Goal: Task Accomplishment & Management: Use online tool/utility

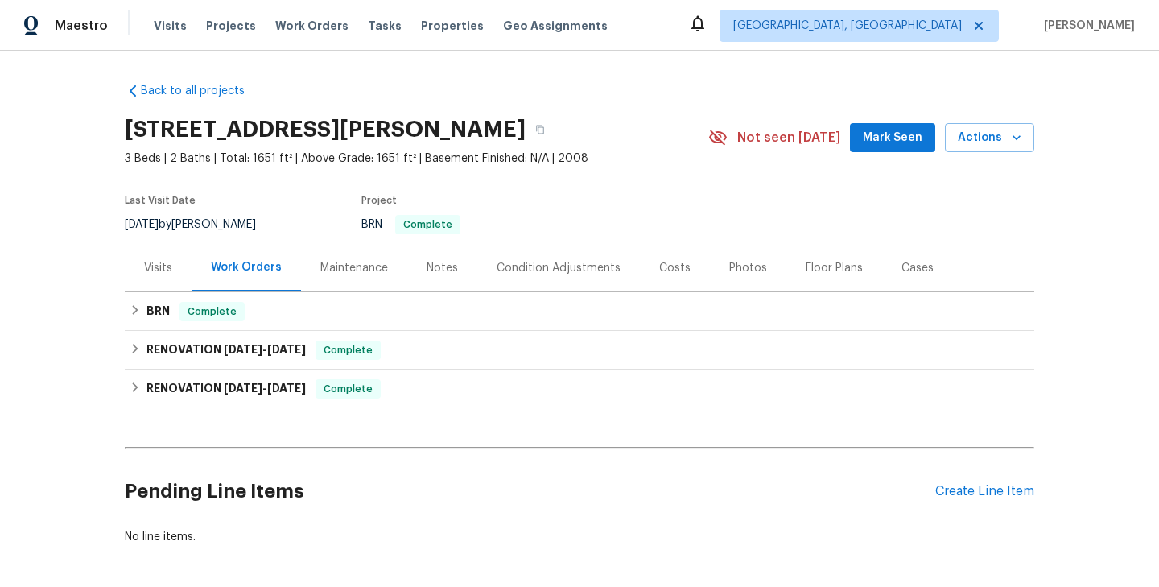
click at [708, 25] on icon at bounding box center [697, 23] width 19 height 19
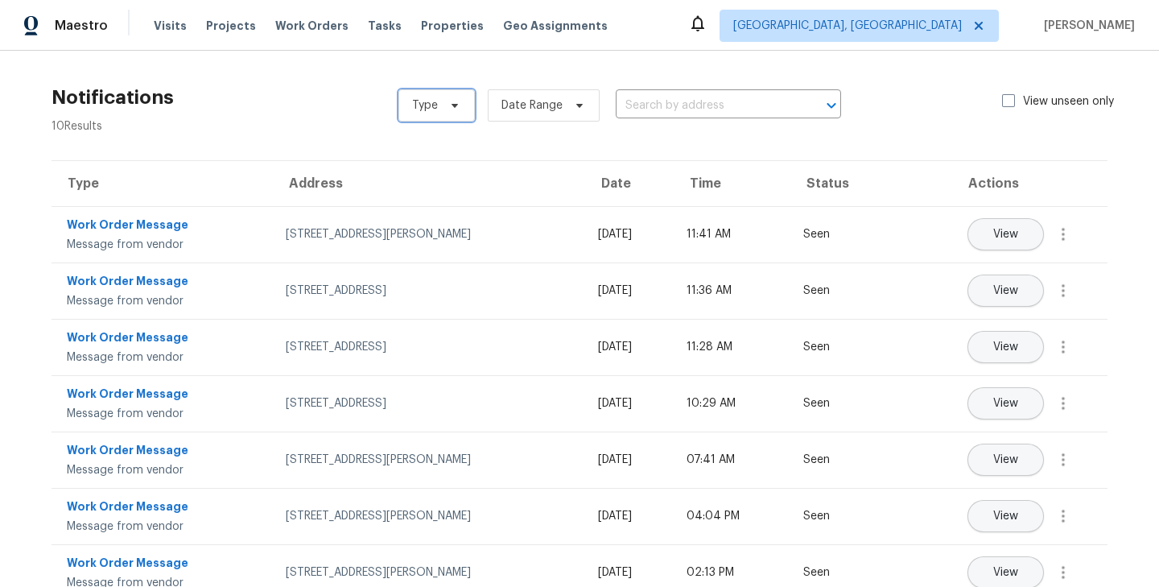
click at [451, 110] on icon at bounding box center [454, 105] width 13 height 13
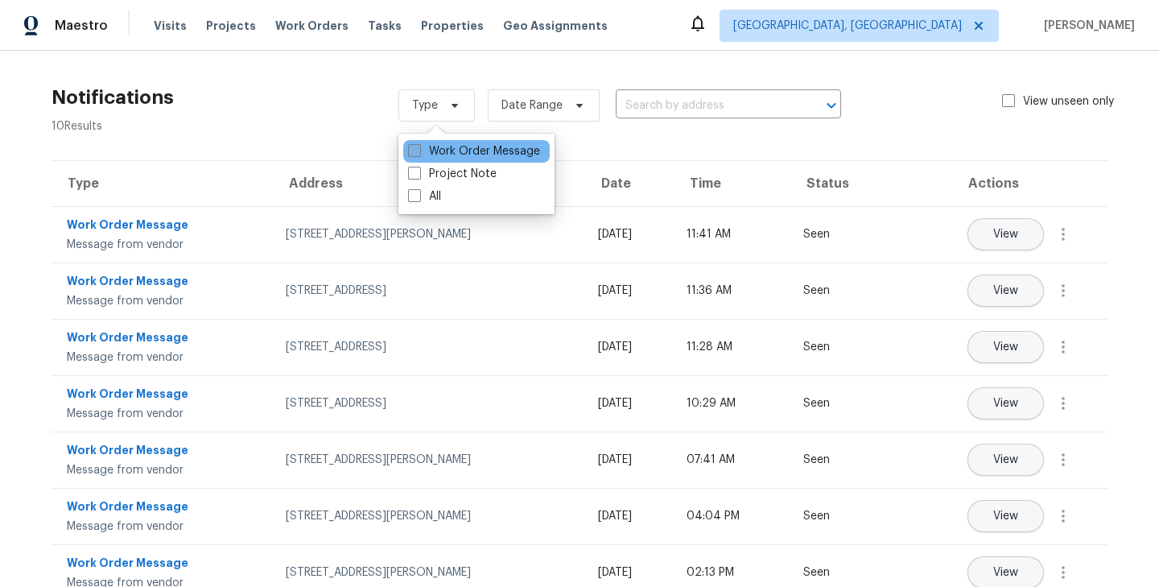
click at [450, 151] on label "Work Order Message" at bounding box center [474, 151] width 132 height 16
click at [419, 151] on input "Work Order Message" at bounding box center [413, 148] width 10 height 10
checkbox input "true"
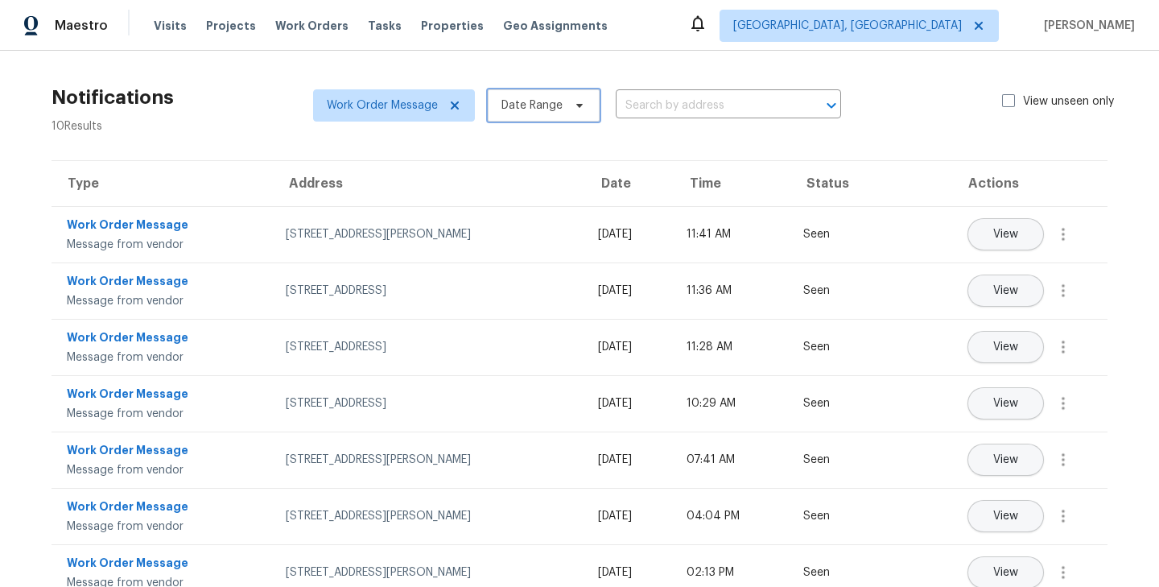
click at [573, 105] on icon at bounding box center [579, 105] width 13 height 13
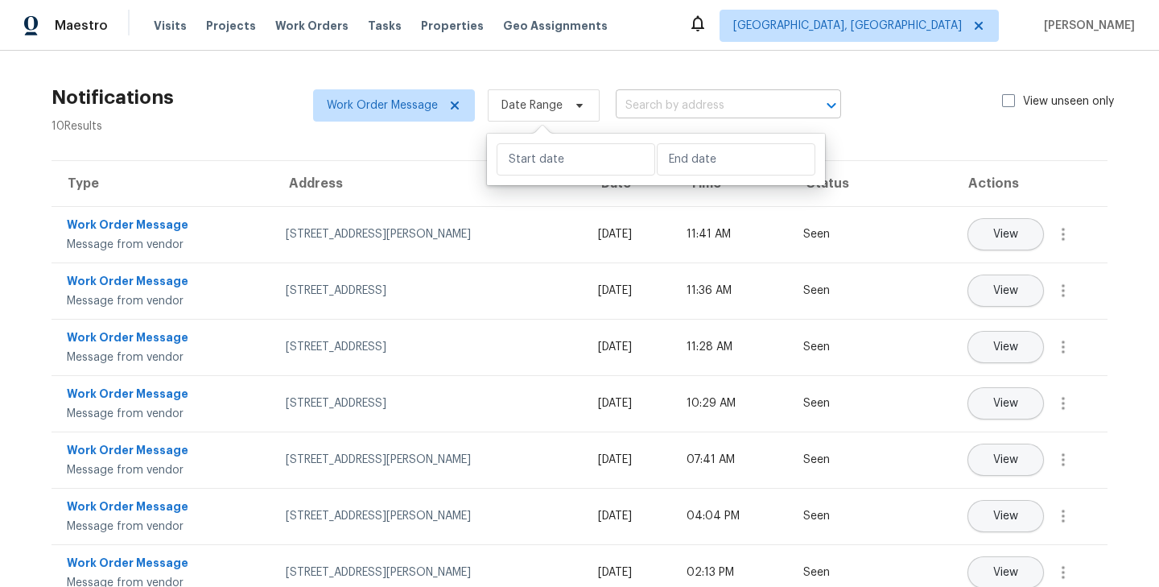
click at [704, 108] on input "text" at bounding box center [706, 105] width 180 height 25
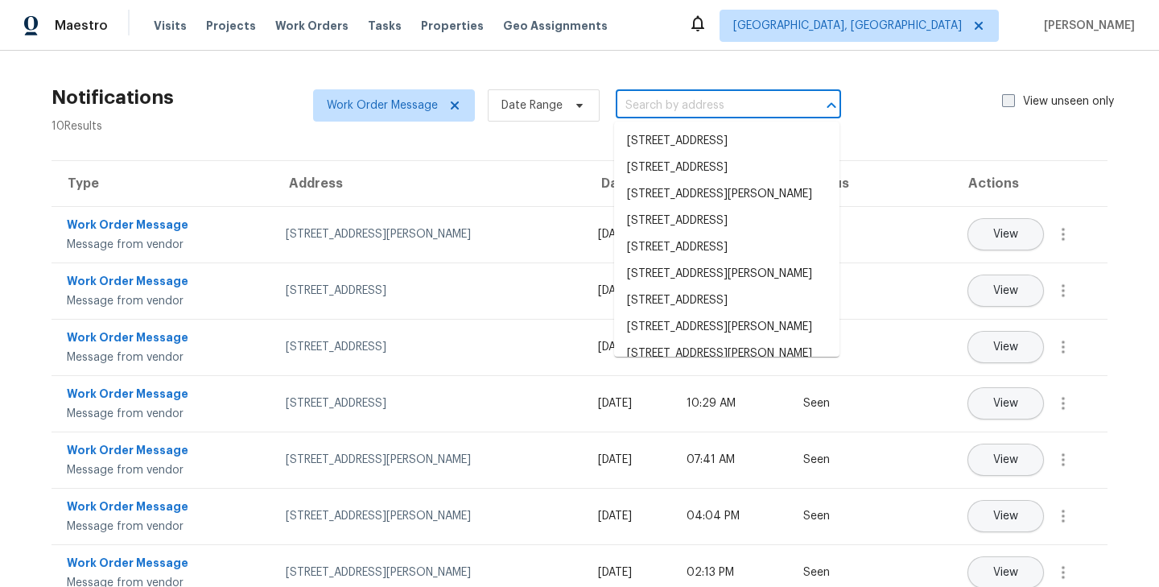
click at [1005, 101] on span at bounding box center [1008, 100] width 13 height 13
click at [1005, 101] on input "View unseen only" at bounding box center [1007, 98] width 10 height 10
checkbox input "true"
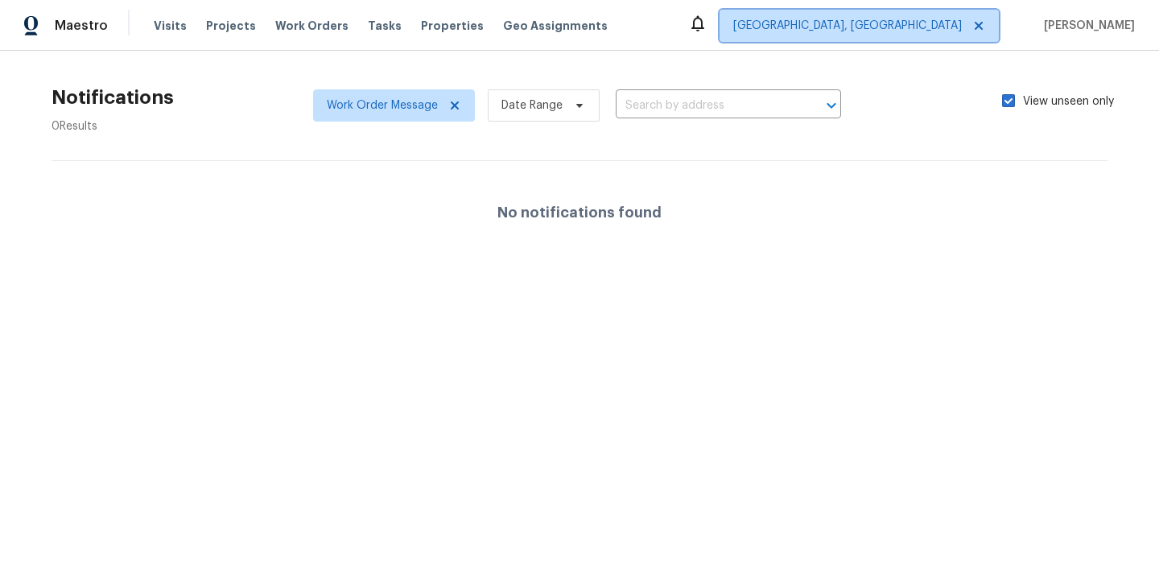
click at [983, 27] on icon at bounding box center [979, 26] width 8 height 8
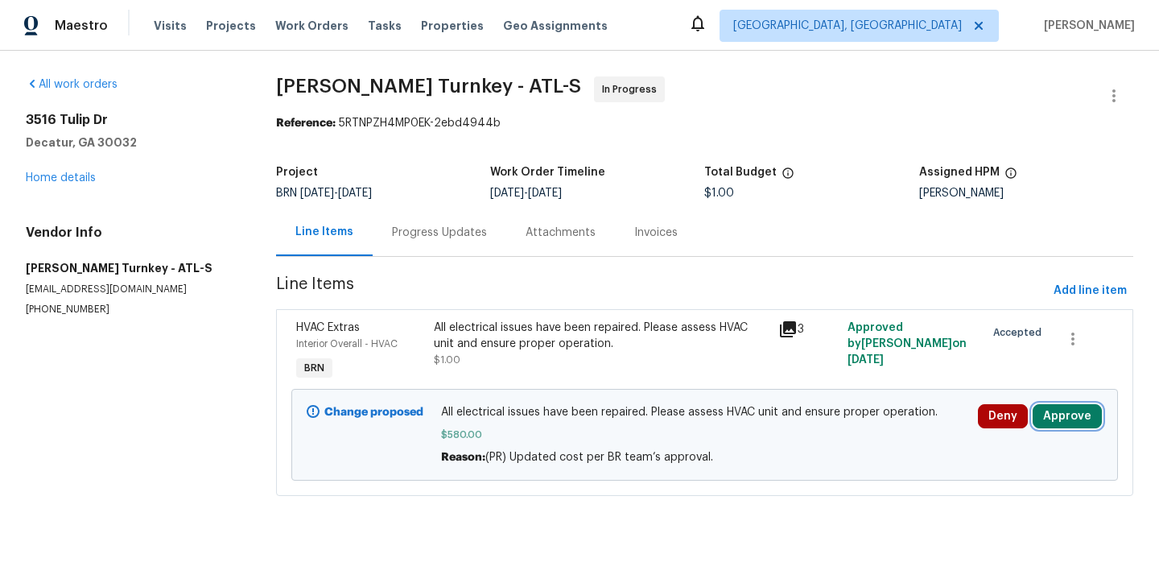
click at [1038, 415] on button "Approve" at bounding box center [1067, 416] width 69 height 24
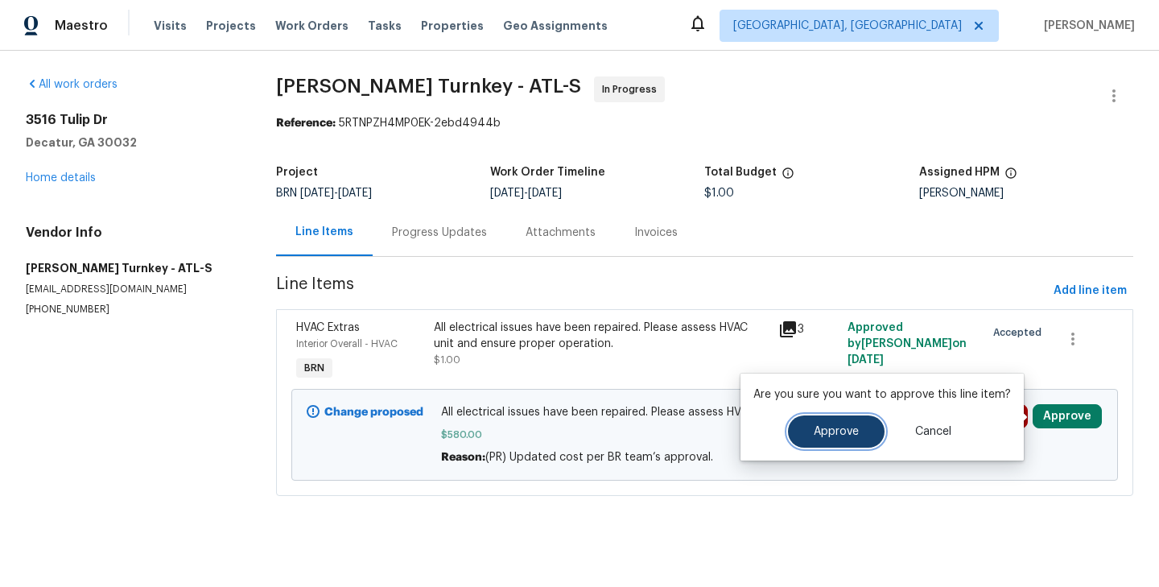
click at [850, 443] on button "Approve" at bounding box center [836, 431] width 97 height 32
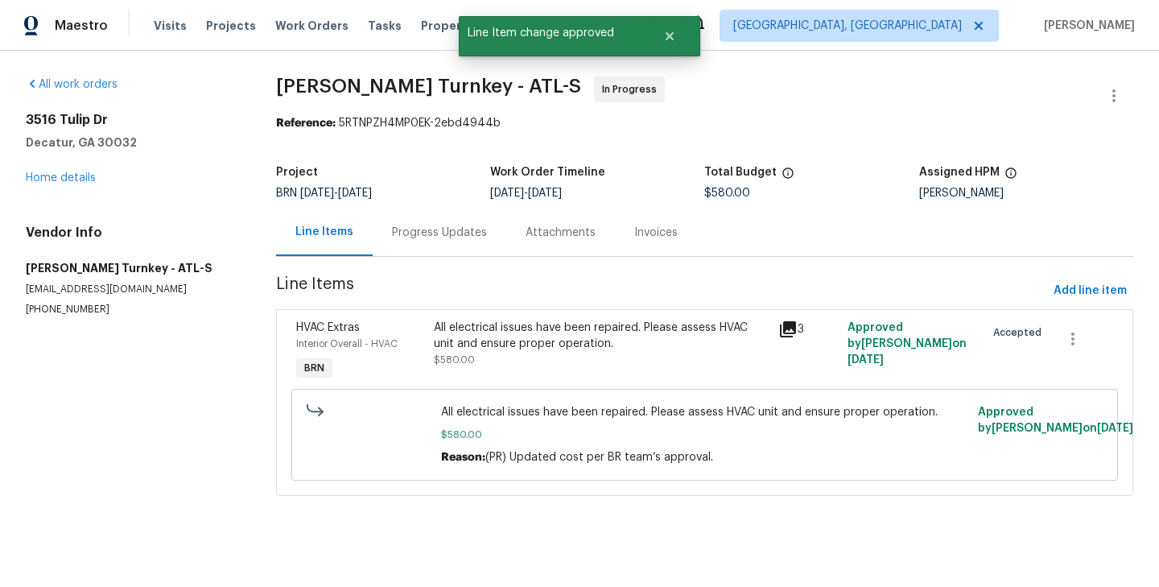
click at [172, 404] on section "All work orders [STREET_ADDRESS][PERSON_NAME] Home details Vendor Info [PERSON_…" at bounding box center [132, 295] width 212 height 439
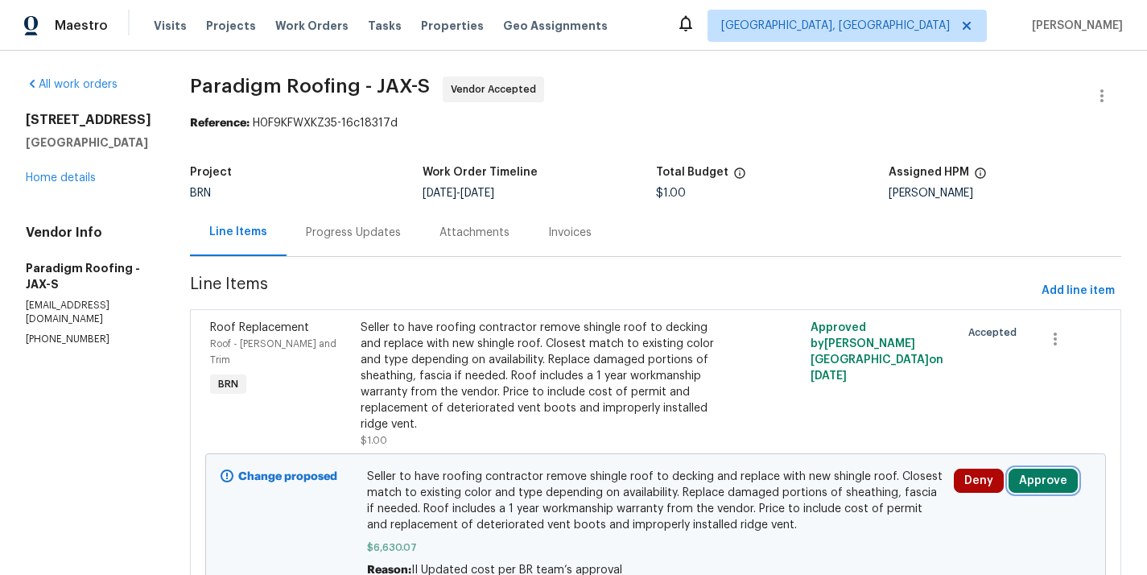
click at [1043, 482] on button "Approve" at bounding box center [1043, 480] width 69 height 24
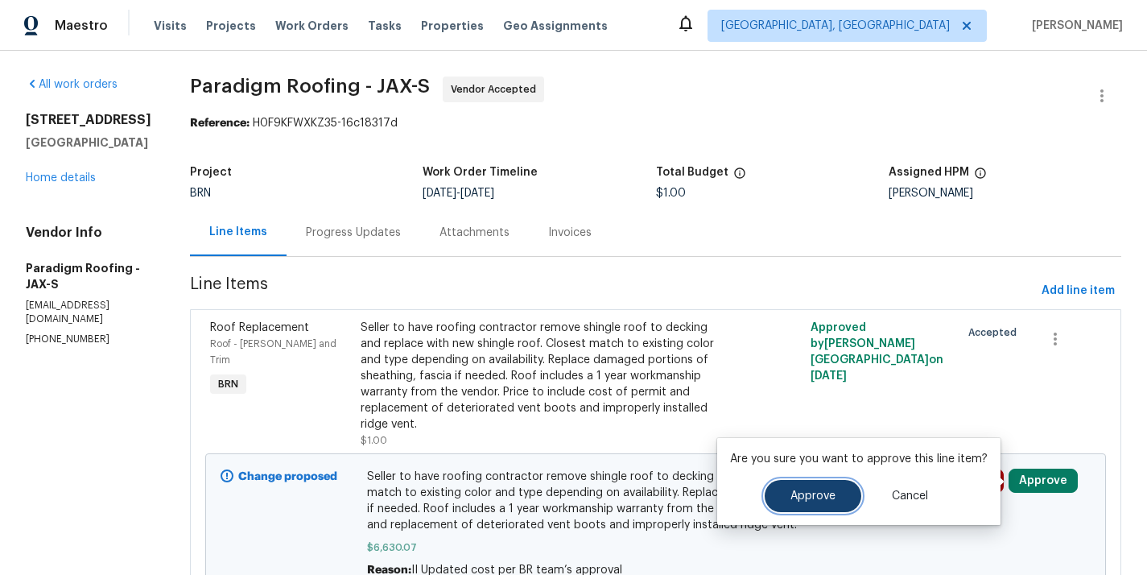
click at [830, 493] on span "Approve" at bounding box center [812, 496] width 45 height 12
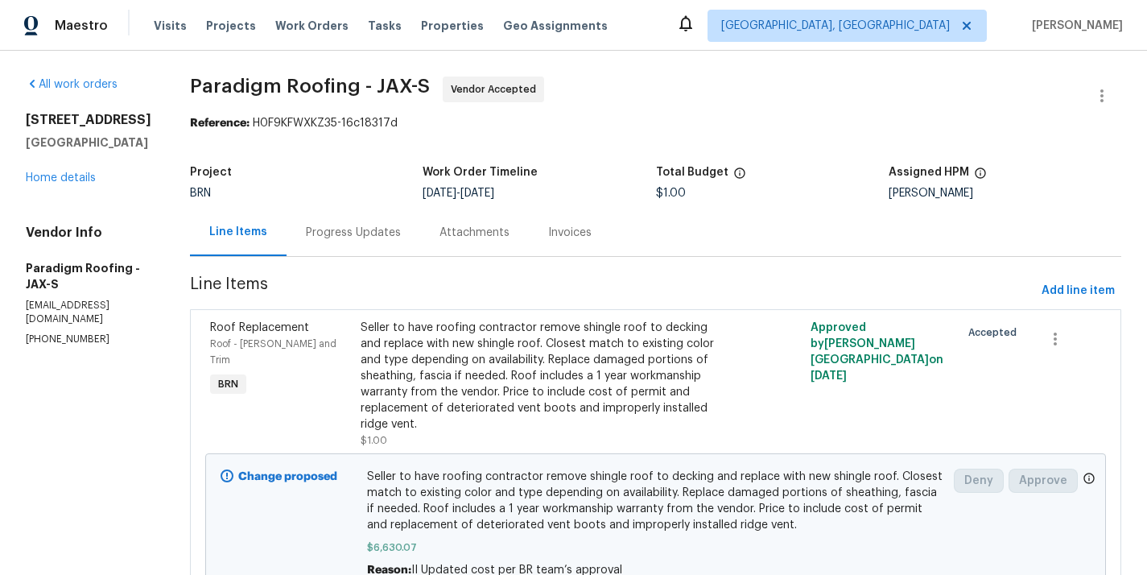
scroll to position [80, 0]
